Goal: Transaction & Acquisition: Purchase product/service

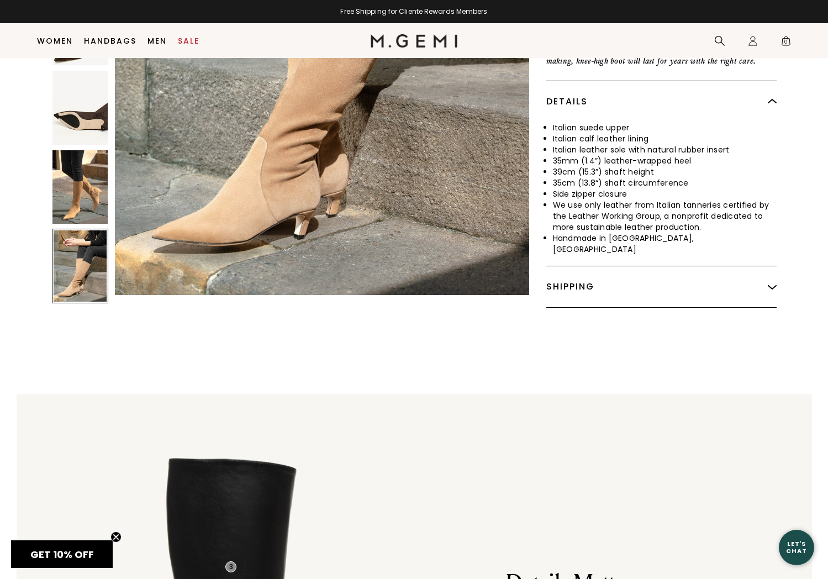
scroll to position [474, 0]
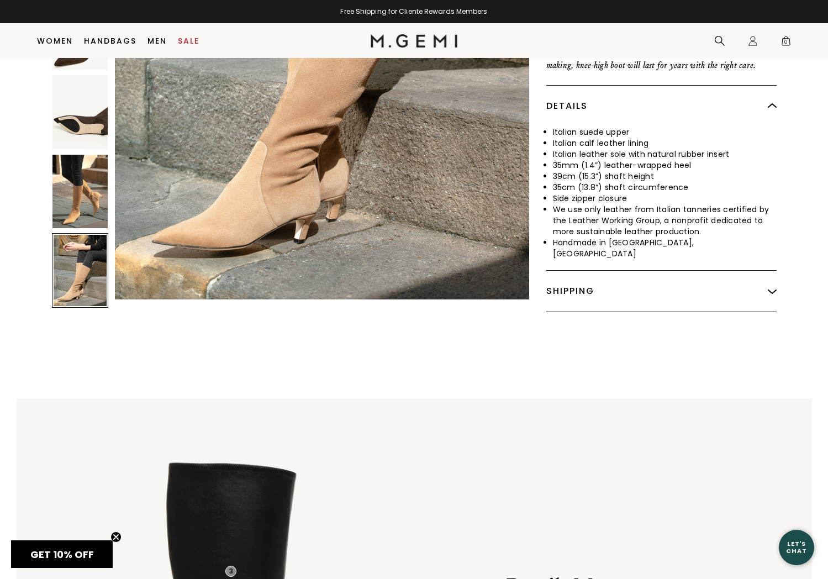
click at [565, 271] on div "Shipping" at bounding box center [662, 291] width 230 height 41
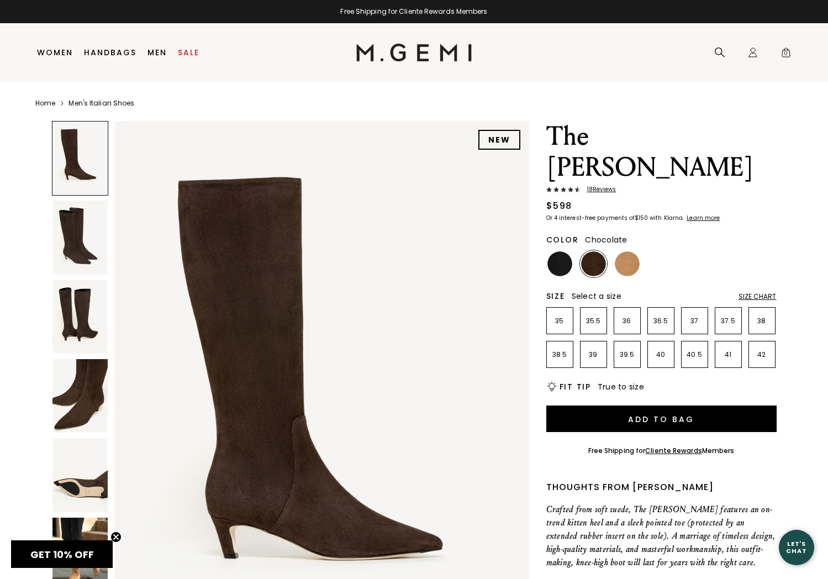
scroll to position [0, 0]
click at [186, 50] on link "Sale" at bounding box center [189, 52] width 22 height 9
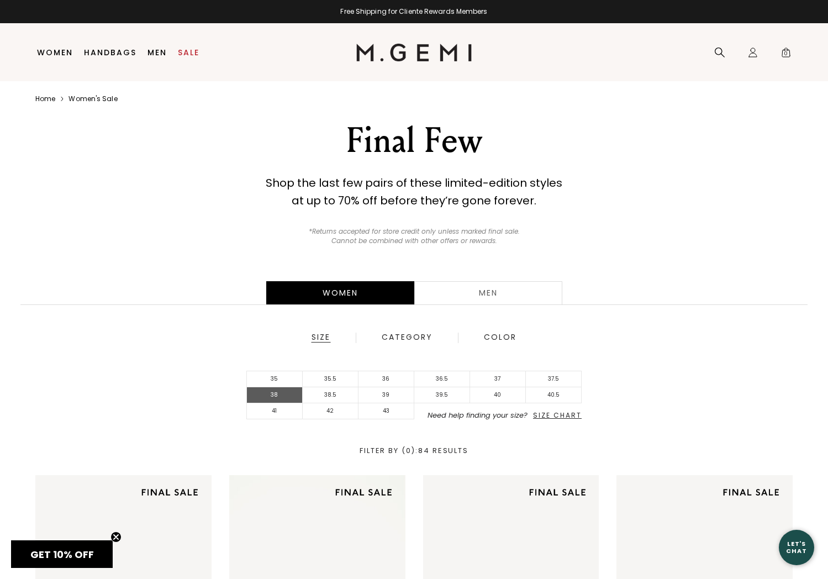
click at [272, 391] on li "38" at bounding box center [275, 395] width 56 height 16
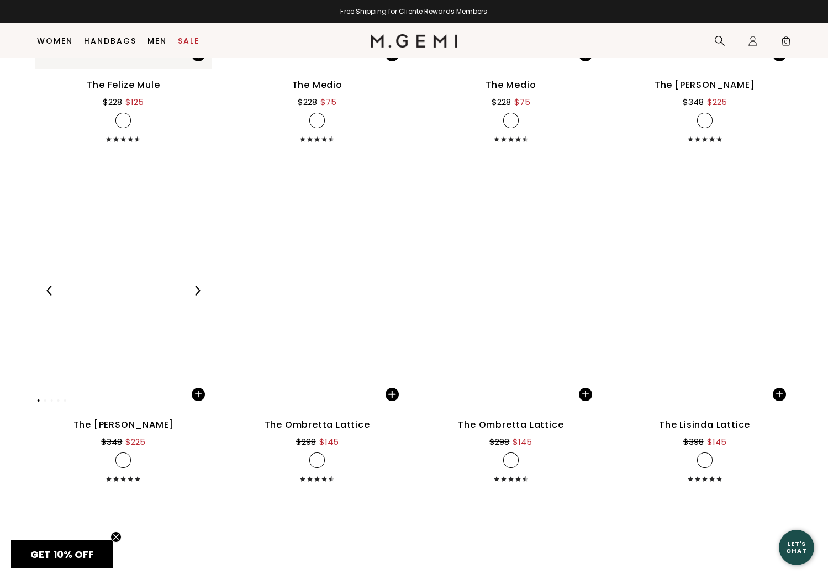
scroll to position [995, 0]
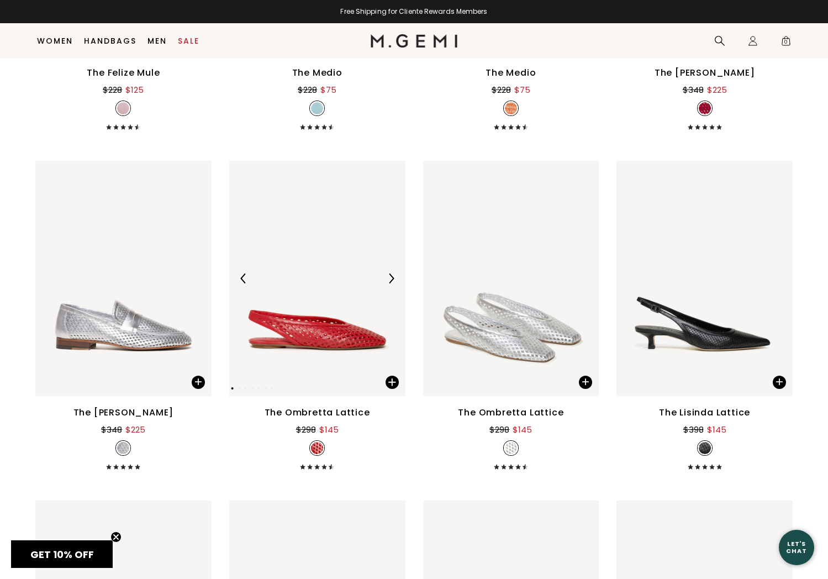
click at [391, 279] on img at bounding box center [391, 279] width 10 height 10
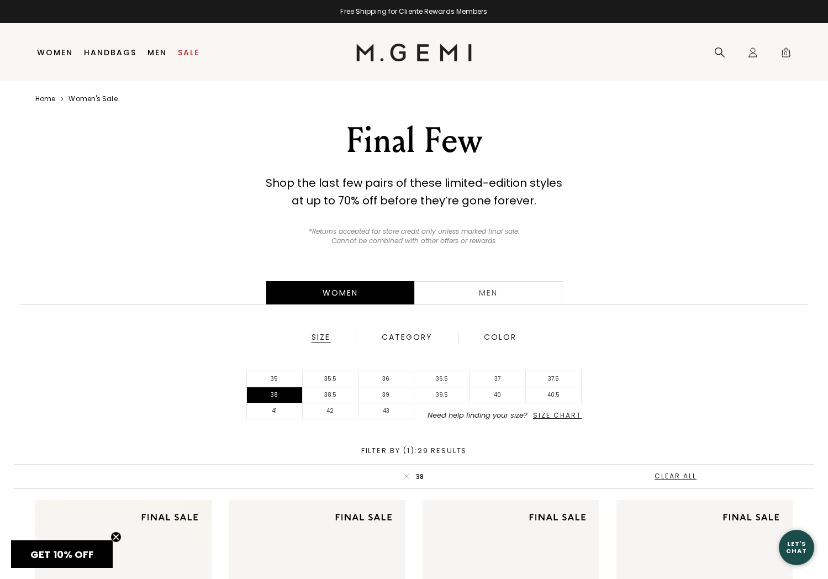
scroll to position [0, 0]
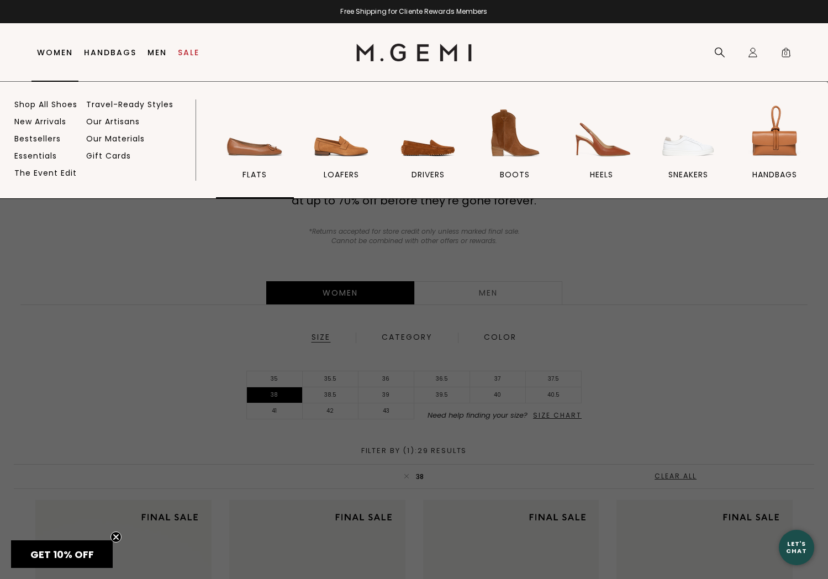
click at [258, 171] on span "flats" at bounding box center [255, 175] width 24 height 10
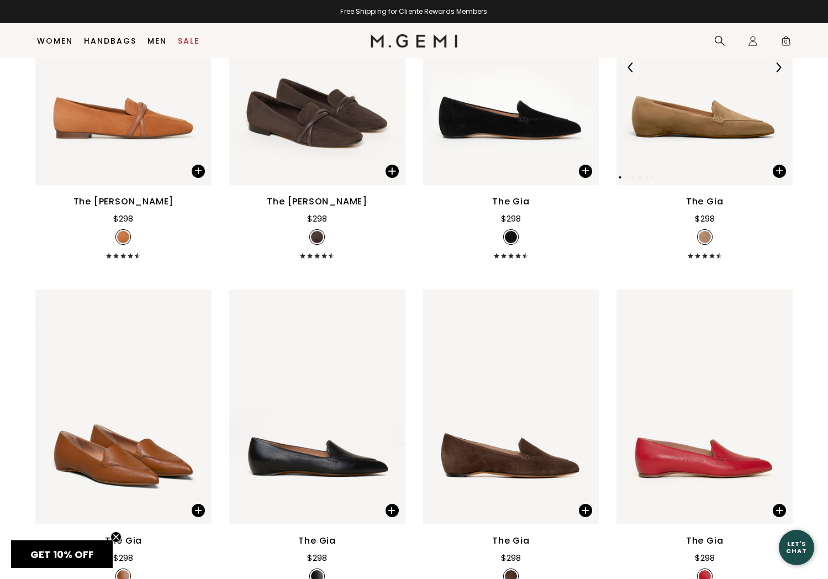
scroll to position [603, 1]
click at [778, 72] on img at bounding box center [779, 67] width 10 height 10
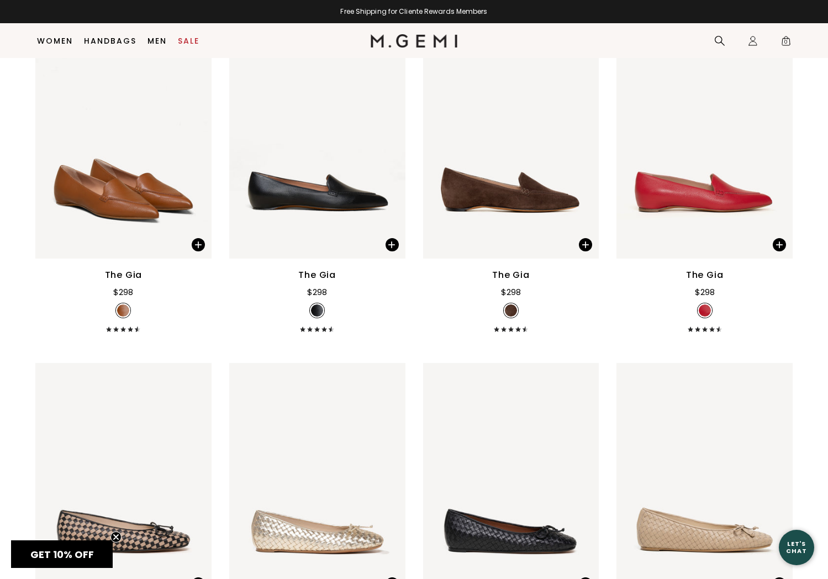
scroll to position [871, 0]
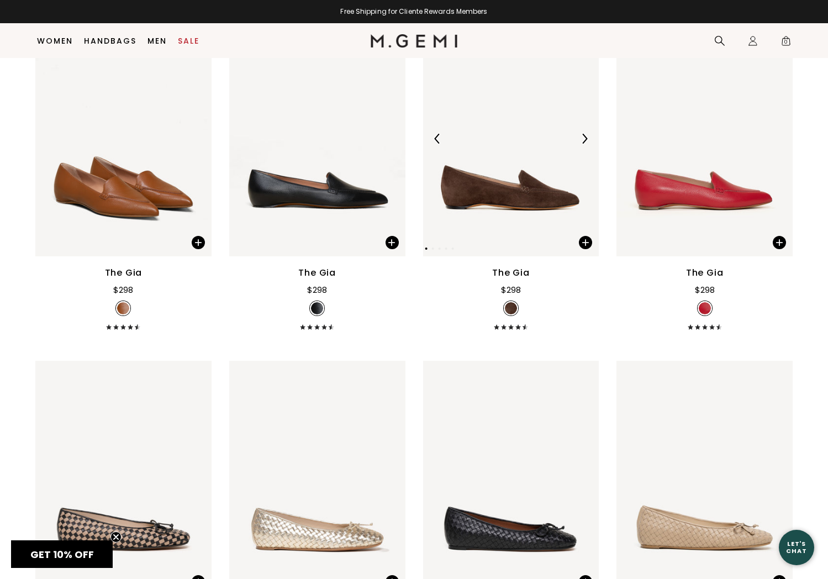
click at [585, 144] on img at bounding box center [585, 139] width 10 height 10
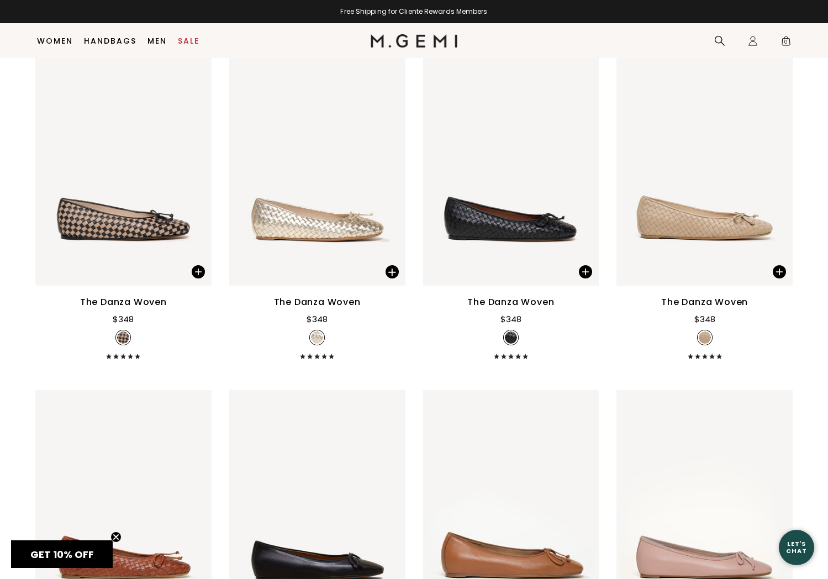
scroll to position [1186, 0]
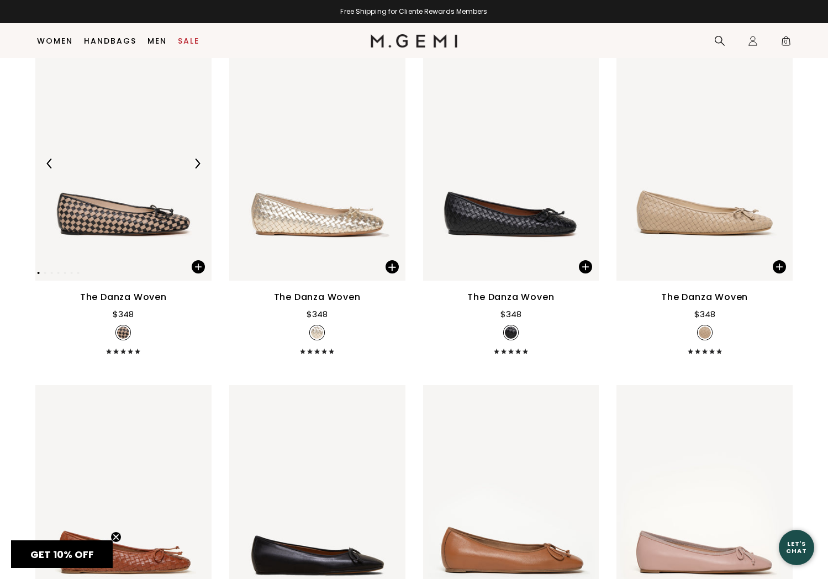
click at [197, 170] on div at bounding box center [197, 164] width 18 height 18
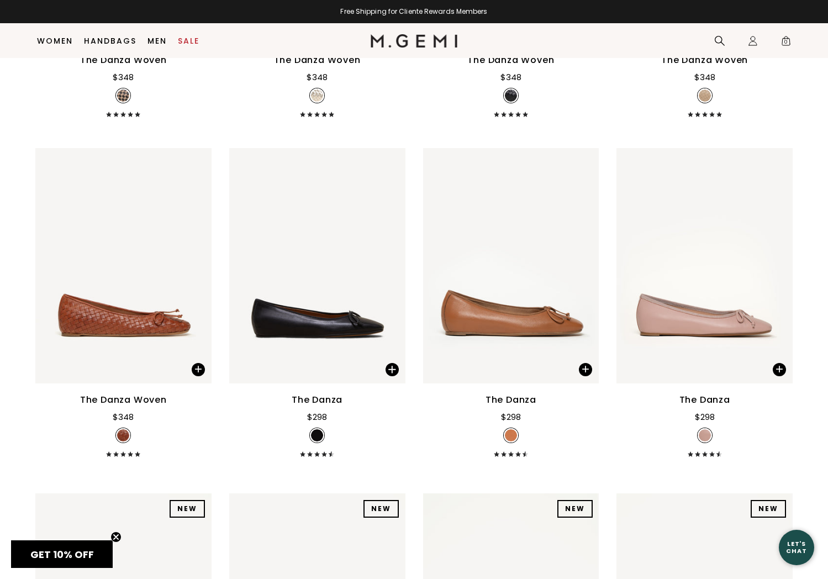
scroll to position [1425, 0]
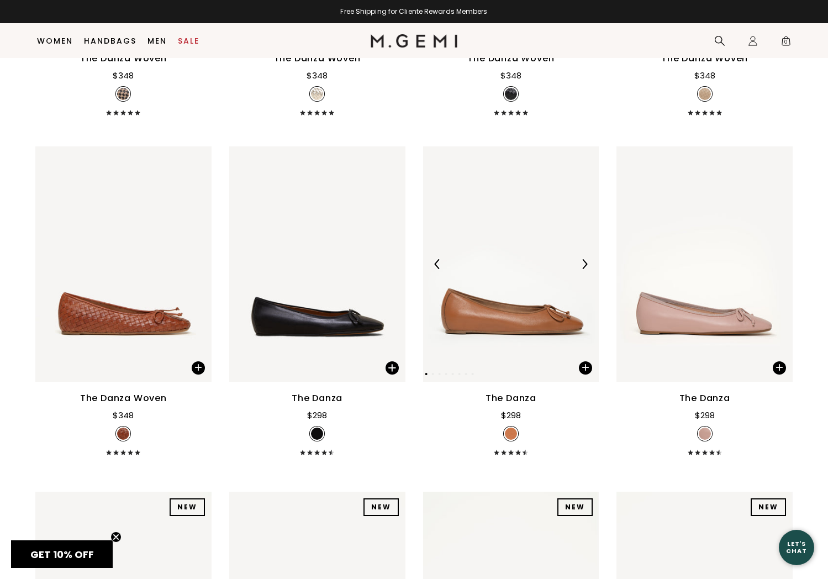
click at [581, 269] on img at bounding box center [585, 264] width 10 height 10
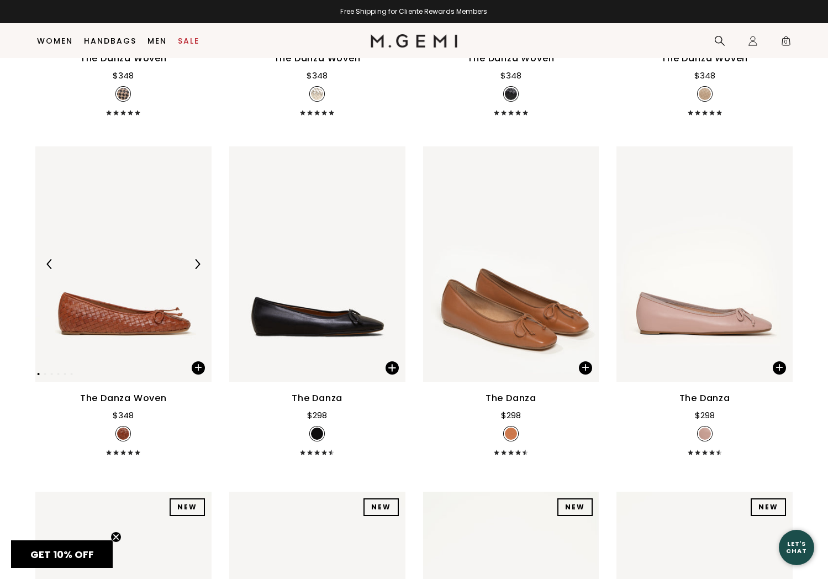
click at [196, 269] on img at bounding box center [197, 264] width 10 height 10
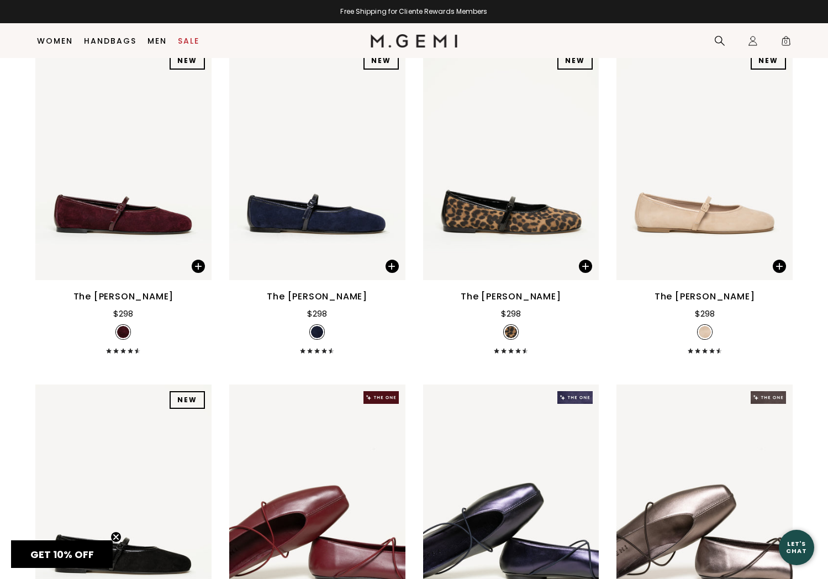
scroll to position [1876, 0]
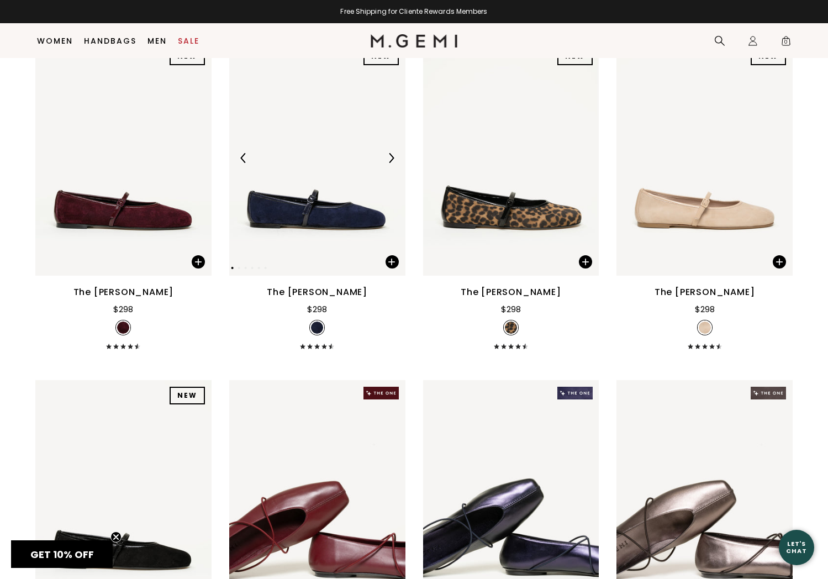
click at [391, 163] on img at bounding box center [391, 158] width 10 height 10
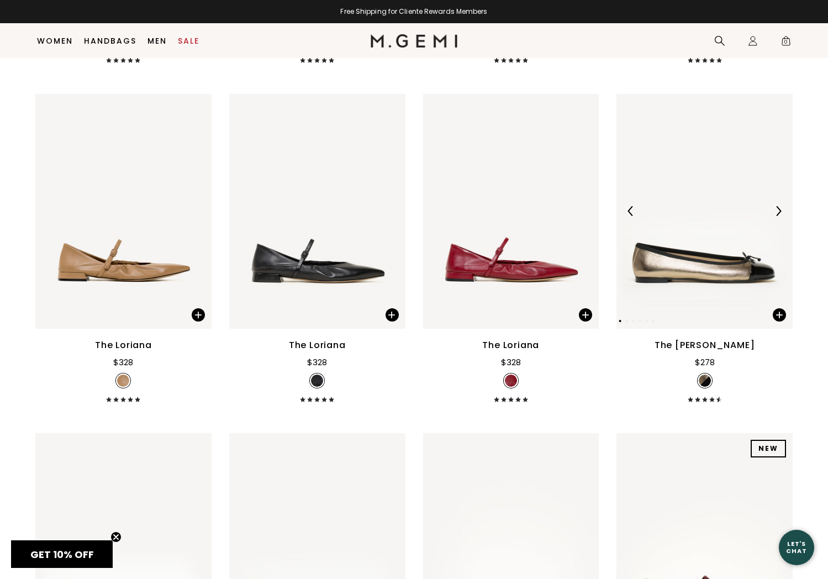
scroll to position [3860, 0]
click at [776, 216] on img at bounding box center [779, 211] width 10 height 10
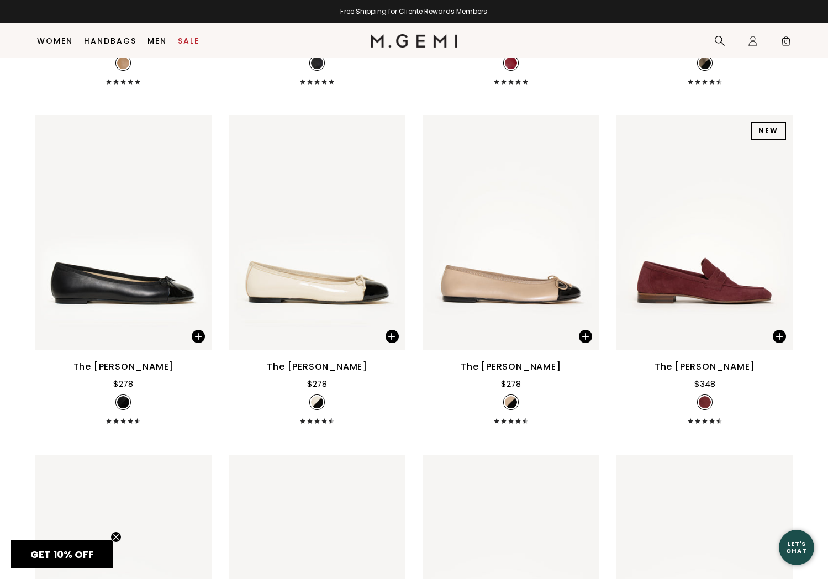
scroll to position [4179, 0]
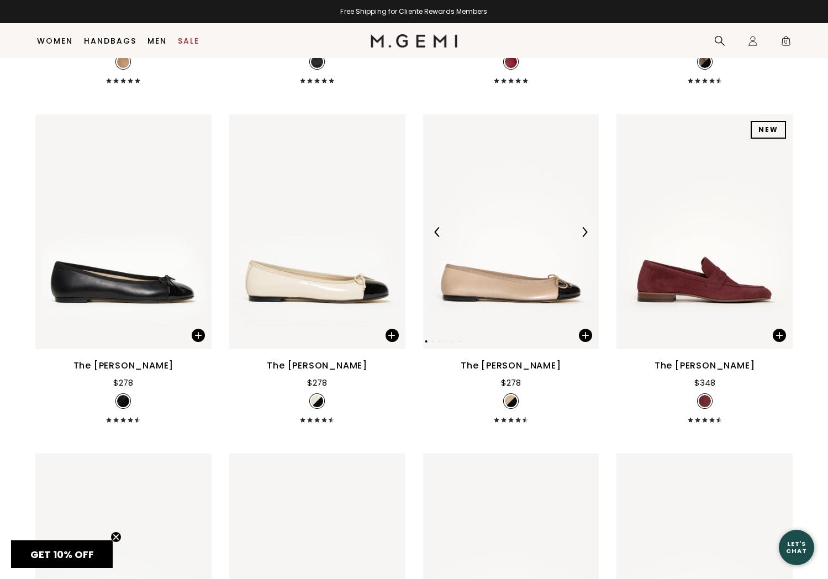
click at [588, 237] on img at bounding box center [585, 232] width 10 height 10
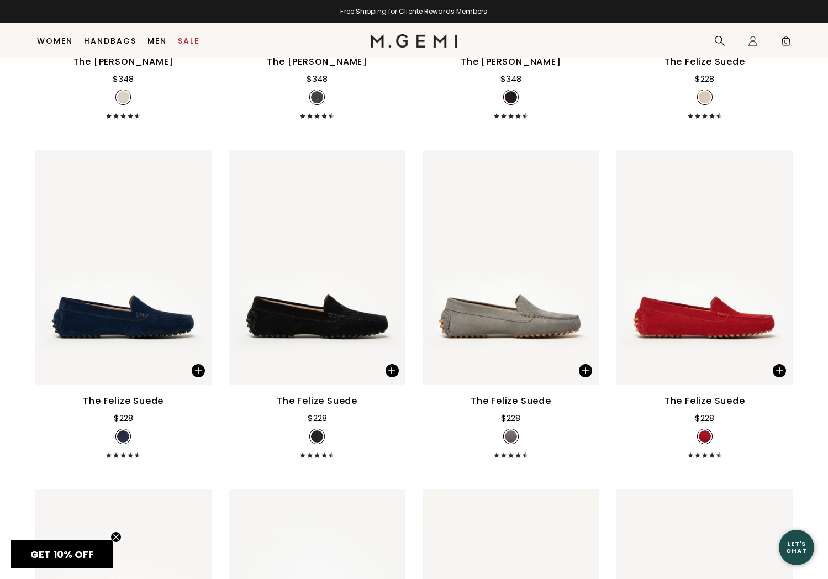
scroll to position [5163, 0]
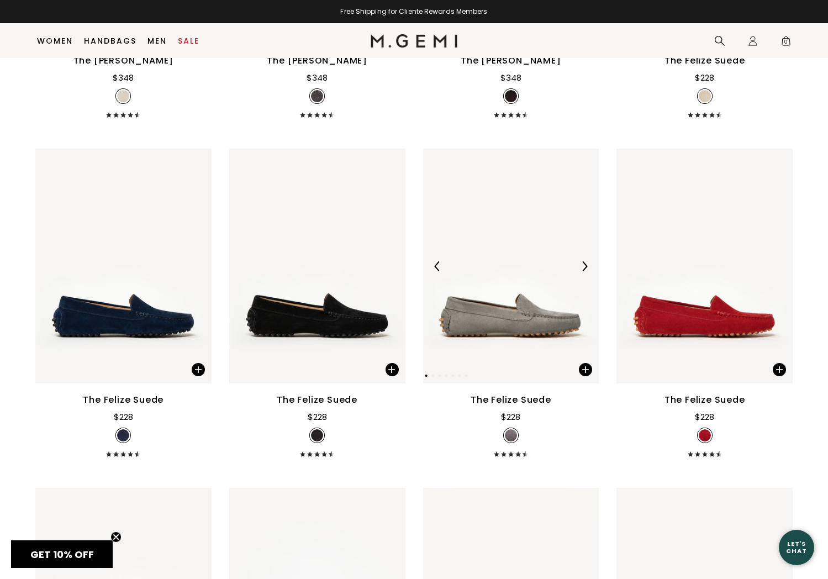
click at [583, 271] on img at bounding box center [585, 266] width 10 height 10
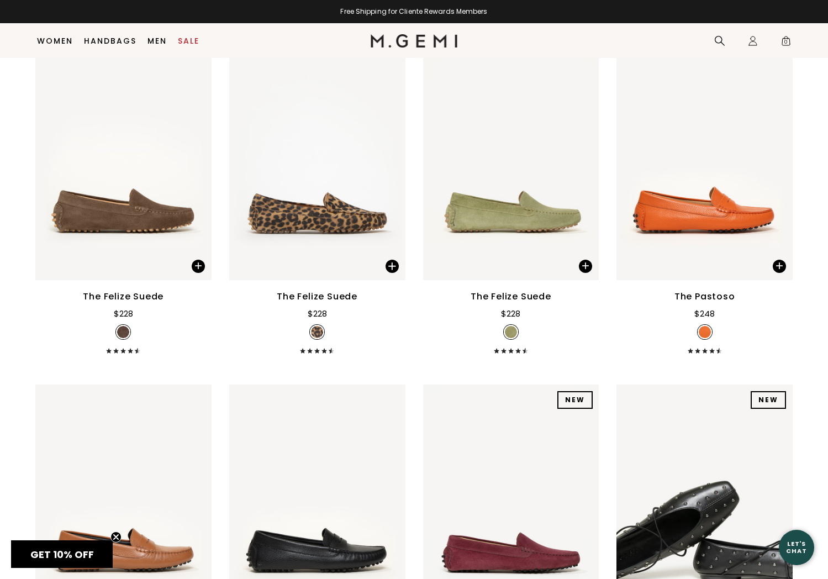
scroll to position [5612, 0]
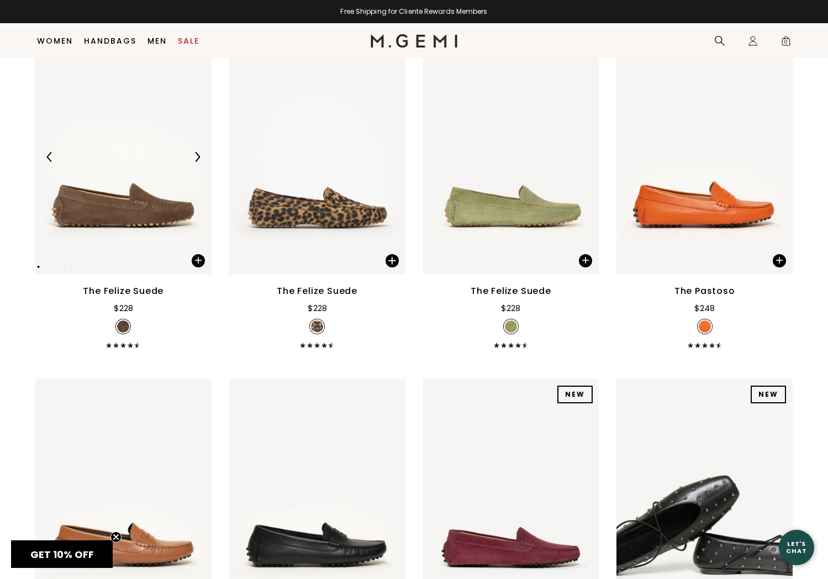
click at [198, 162] on img at bounding box center [197, 157] width 10 height 10
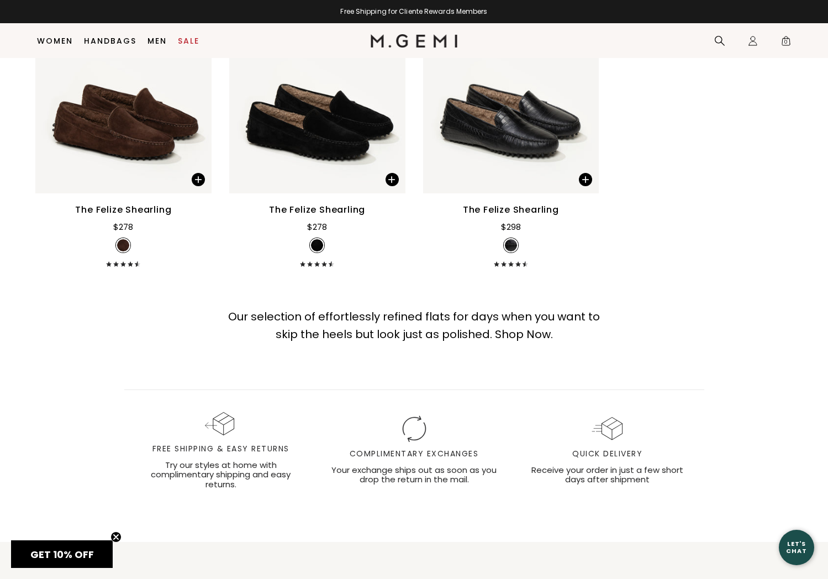
scroll to position [6375, 0]
